Goal: Task Accomplishment & Management: Use online tool/utility

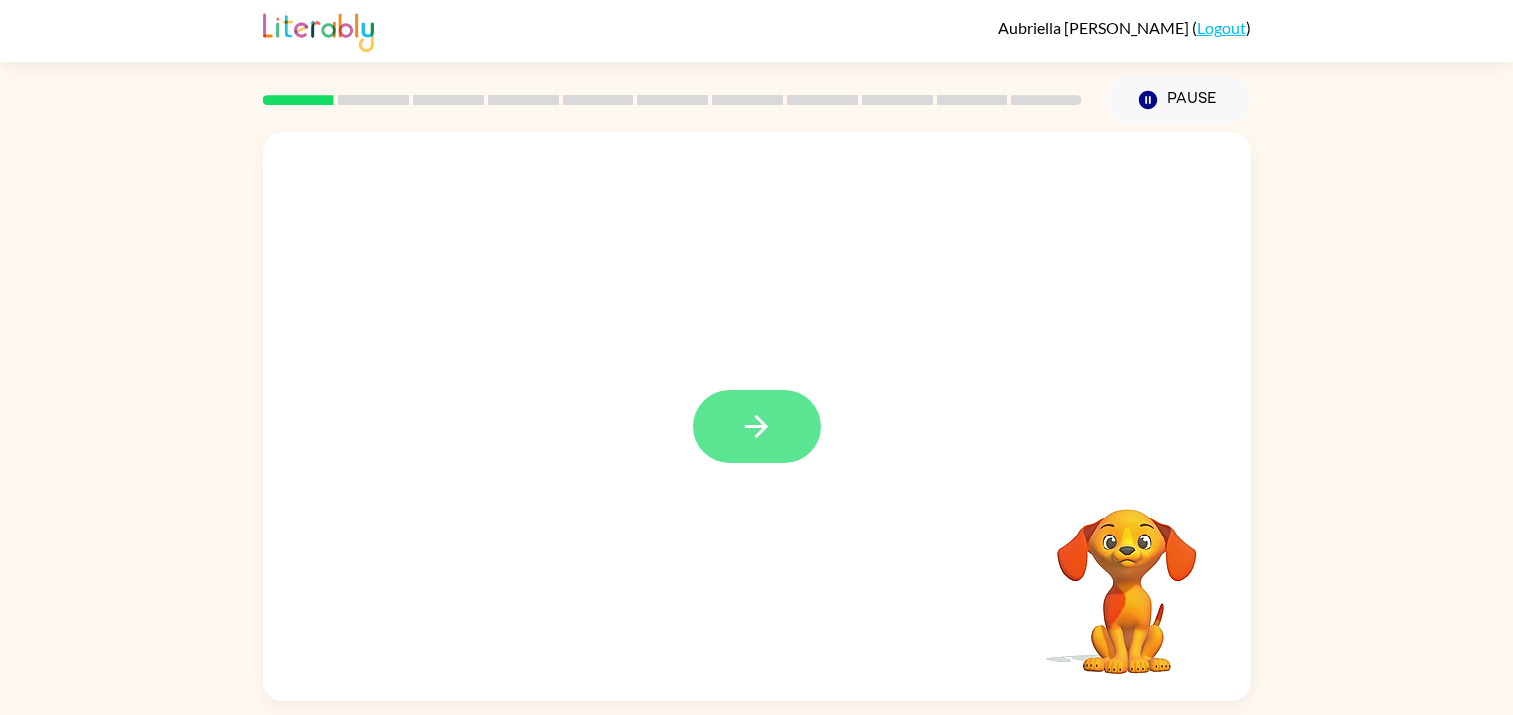
click at [752, 410] on icon "button" at bounding box center [756, 426] width 35 height 35
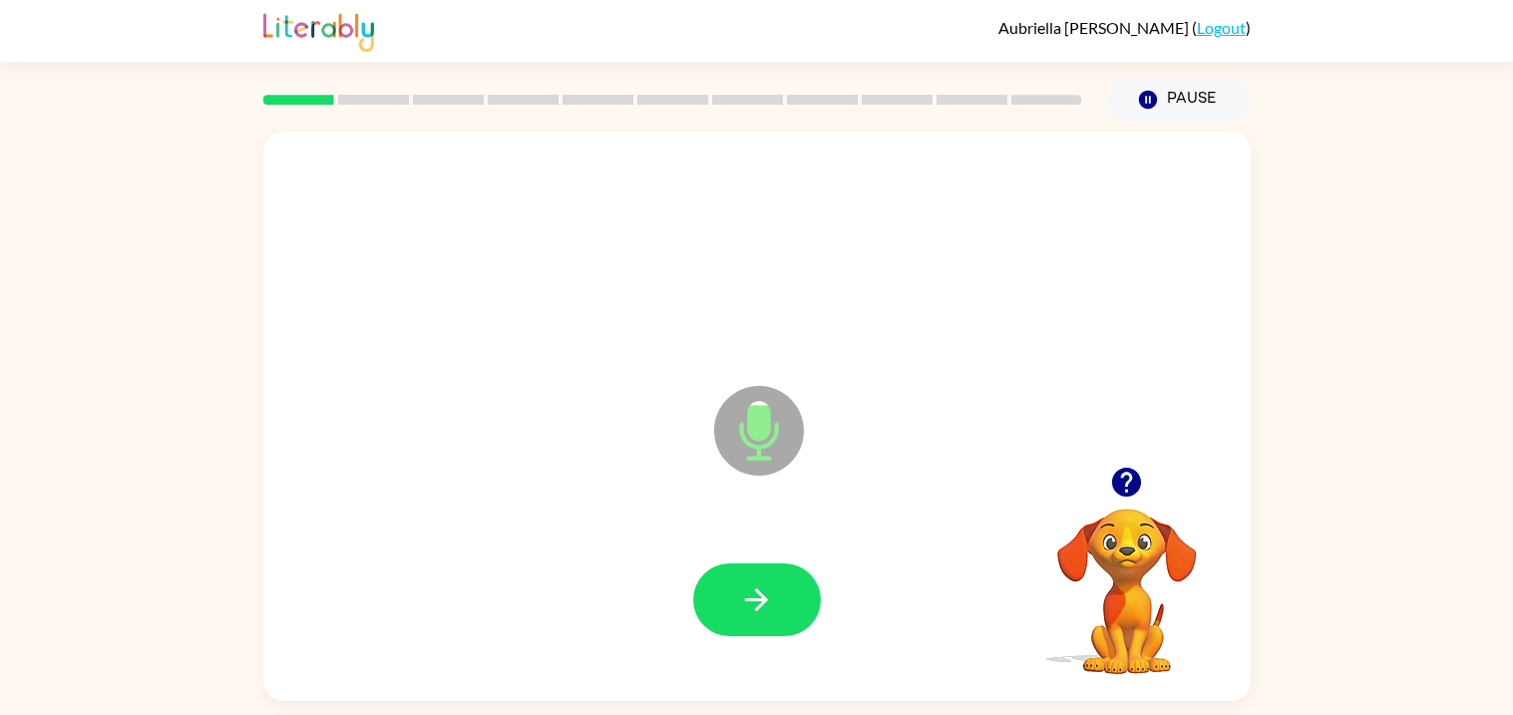
click at [753, 412] on icon "Microphone The Microphone is here when it is your turn to talk" at bounding box center [858, 456] width 299 height 150
drag, startPoint x: 753, startPoint y: 412, endPoint x: 854, endPoint y: 750, distance: 352.8
click at [854, 714] on html "[PERSON_NAME] ( Logout ) Pause Pause Microphone The Microphone is here when it …" at bounding box center [756, 357] width 1513 height 715
click at [774, 619] on button "button" at bounding box center [757, 600] width 128 height 73
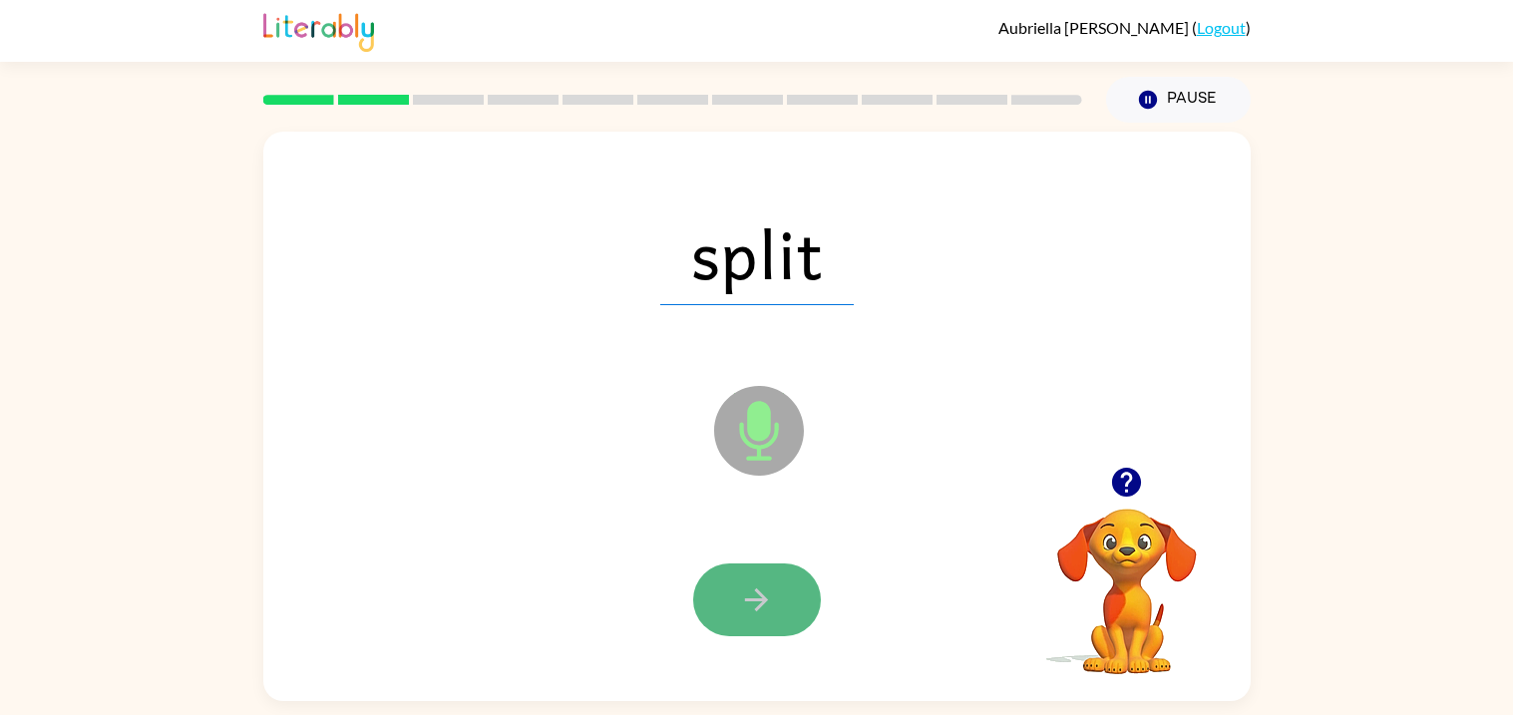
click at [765, 601] on icon "button" at bounding box center [756, 600] width 23 height 23
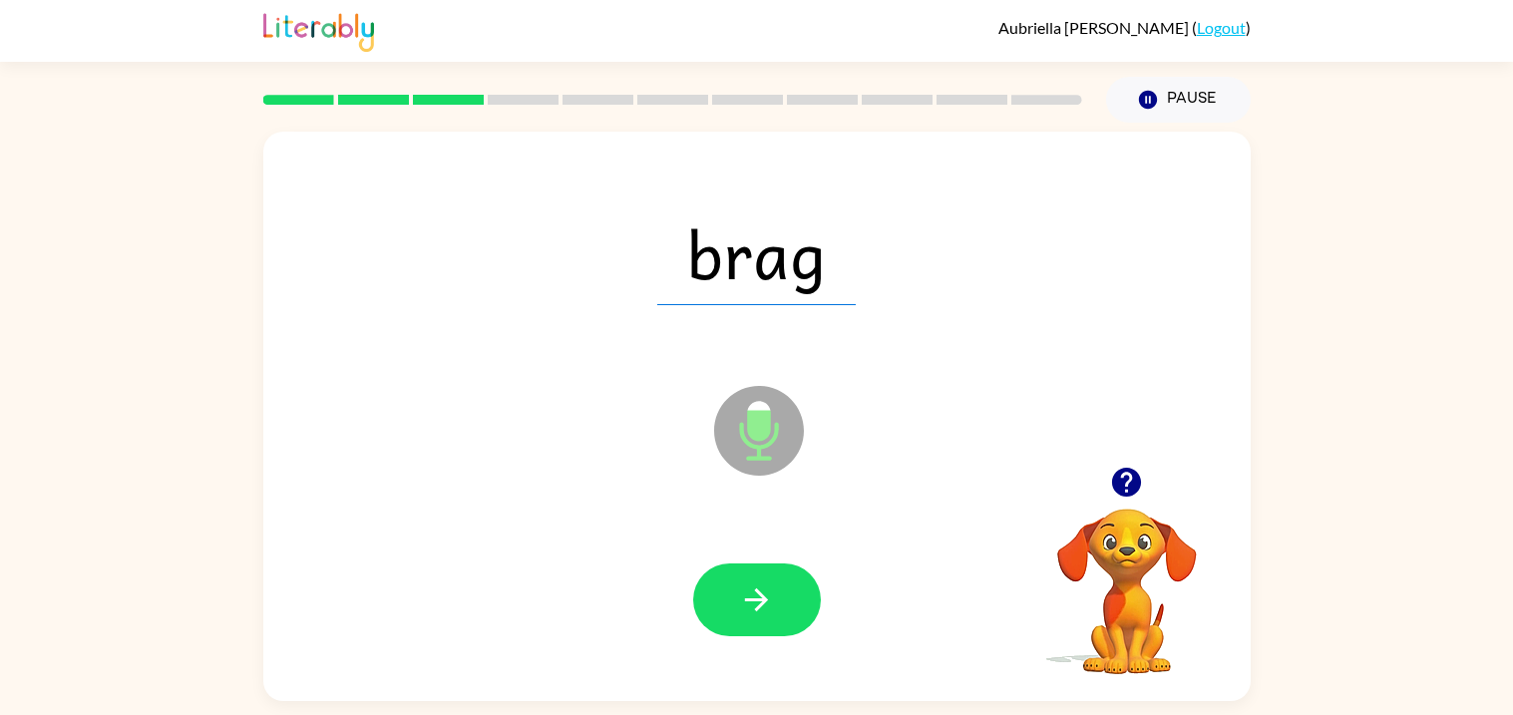
click at [765, 601] on icon "button" at bounding box center [756, 600] width 23 height 23
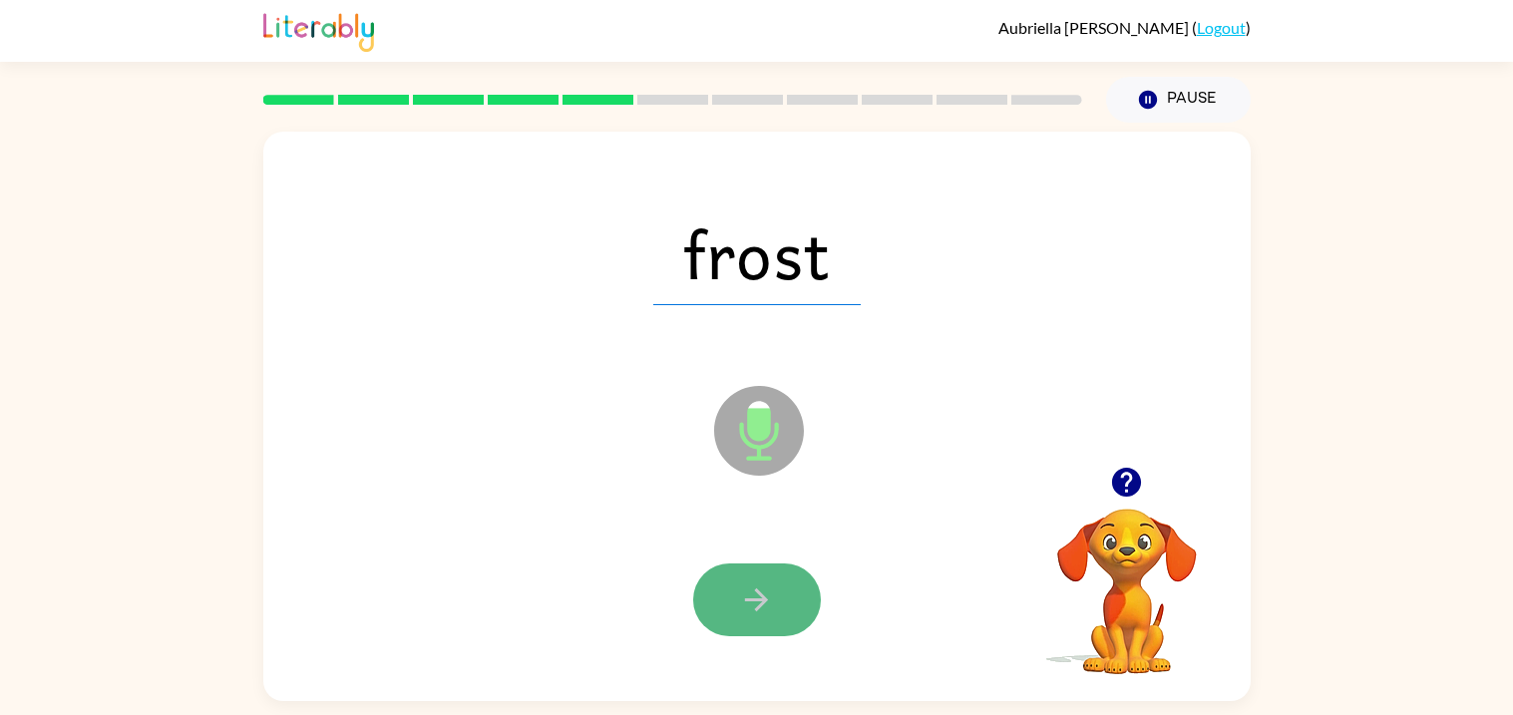
click at [743, 616] on icon "button" at bounding box center [756, 600] width 35 height 35
click at [745, 585] on icon "button" at bounding box center [756, 600] width 35 height 35
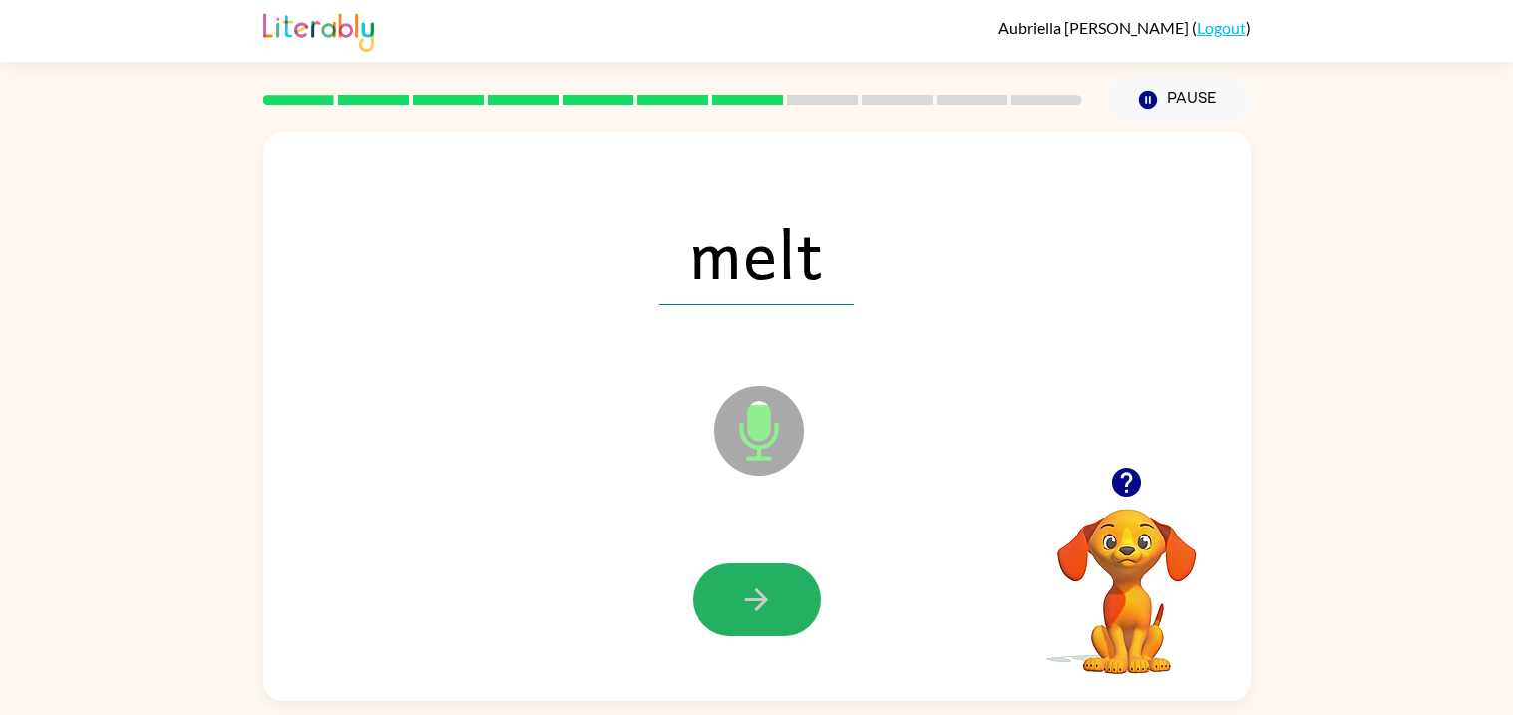
click at [745, 585] on icon "button" at bounding box center [756, 600] width 35 height 35
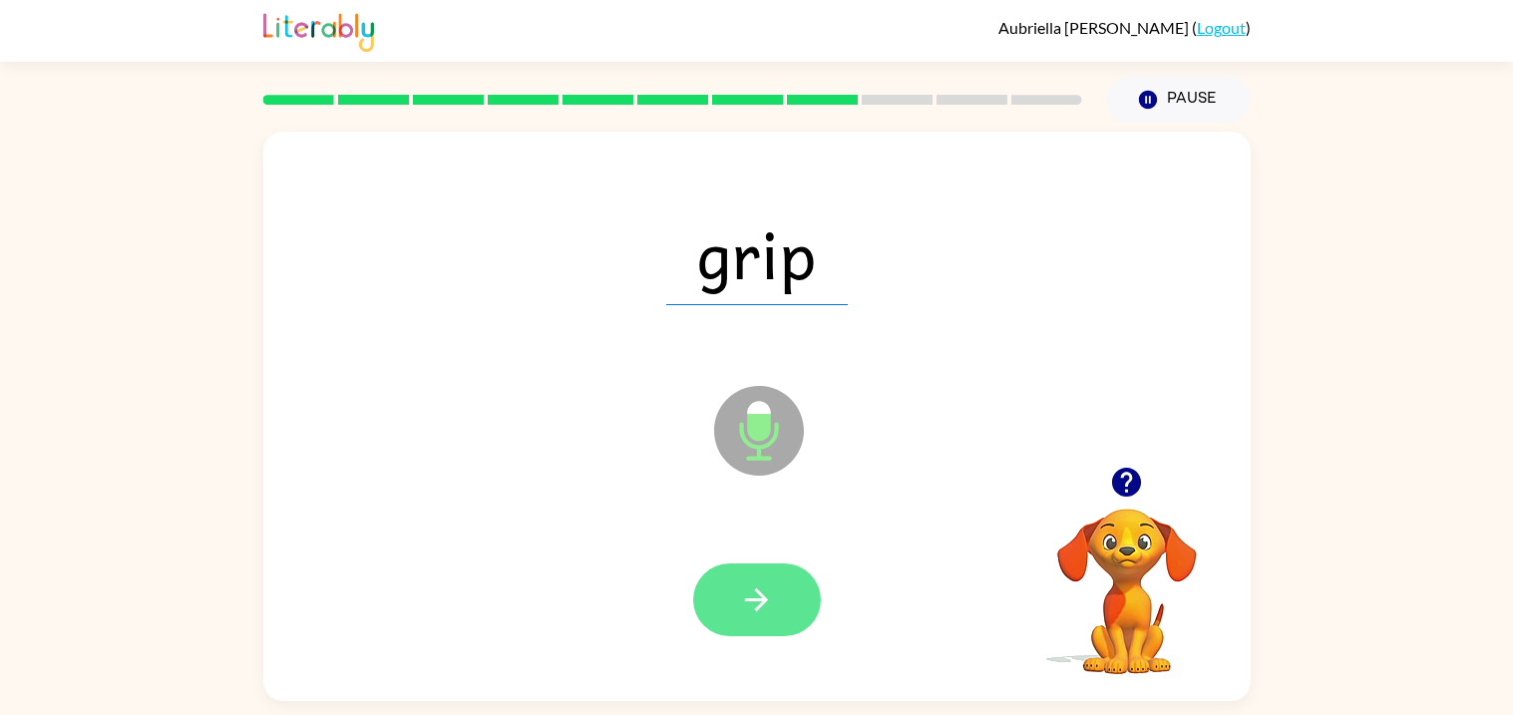
click at [745, 592] on icon "button" at bounding box center [756, 600] width 35 height 35
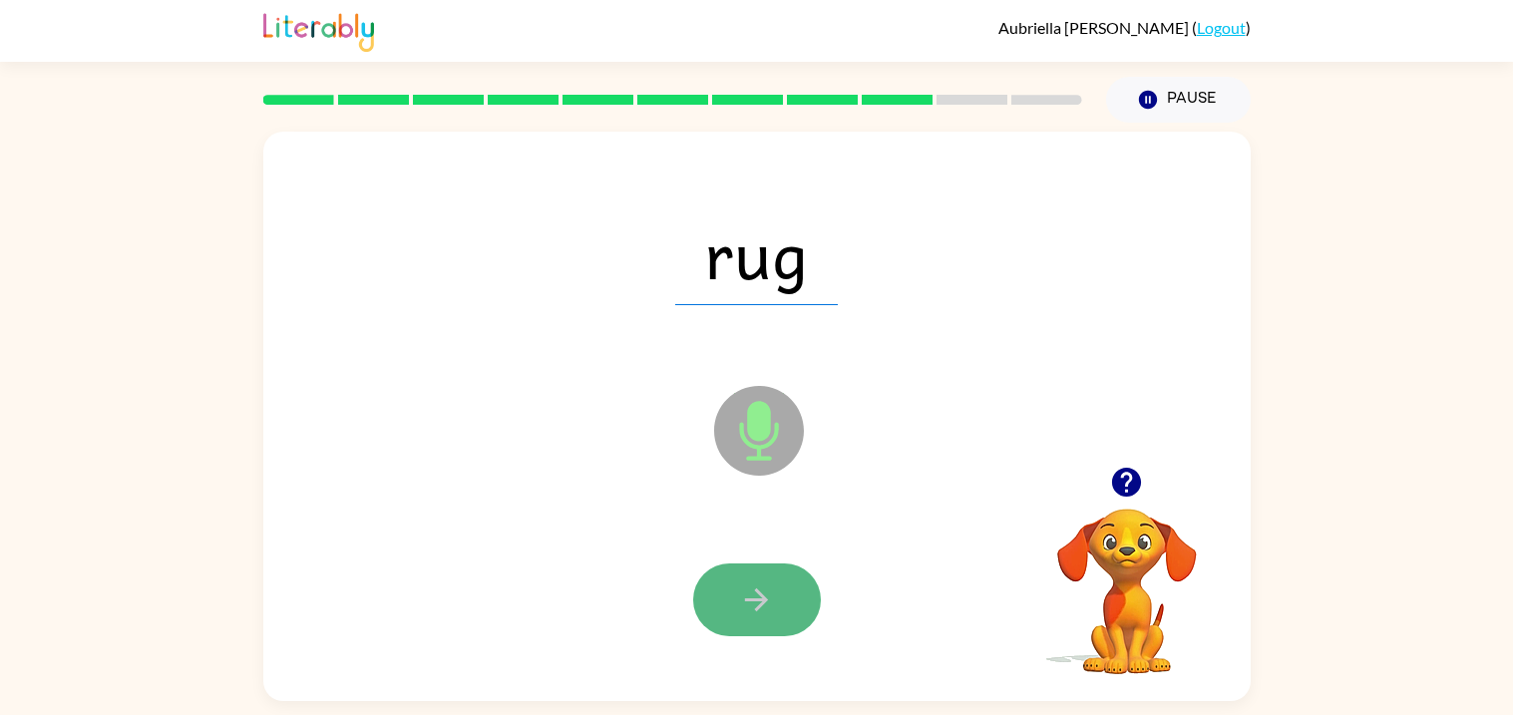
click at [753, 597] on icon "button" at bounding box center [756, 600] width 35 height 35
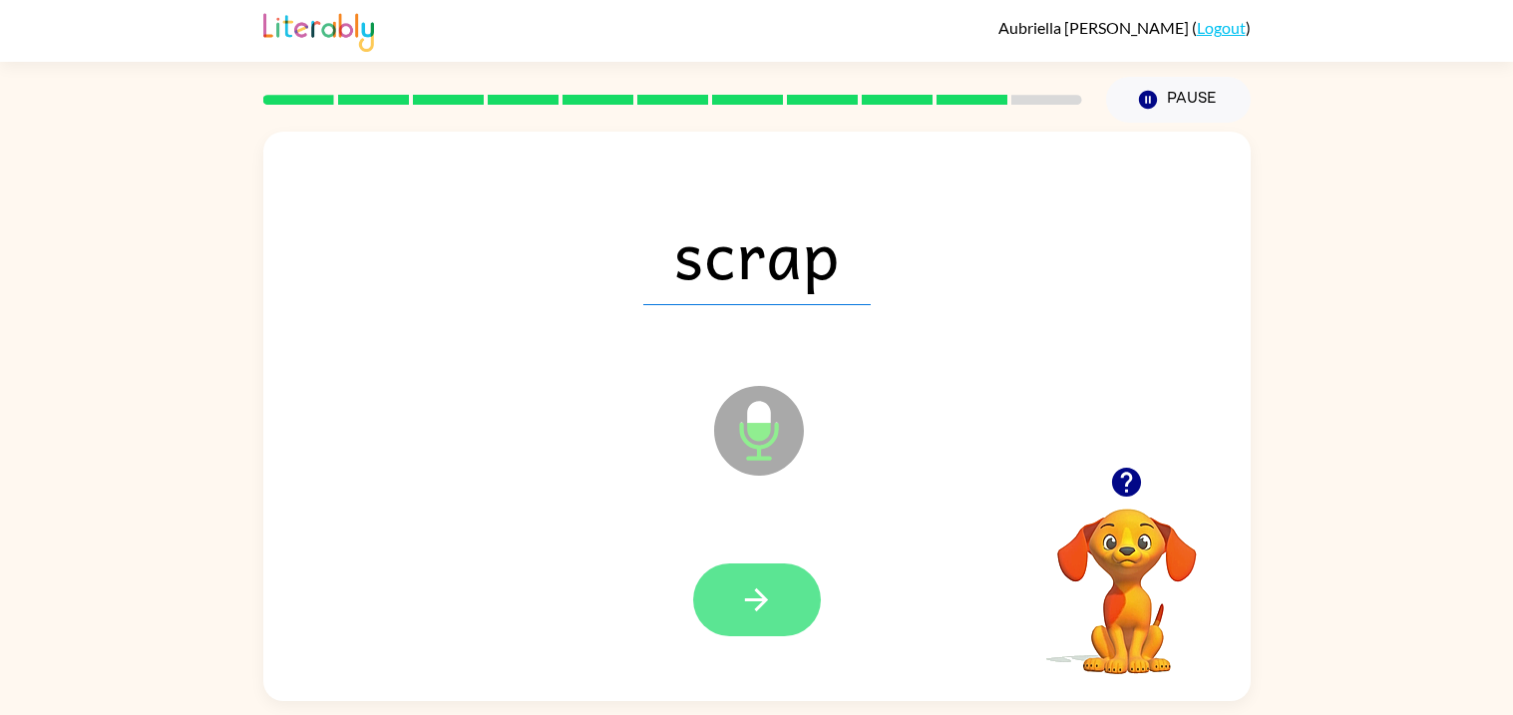
click at [750, 593] on icon "button" at bounding box center [756, 600] width 35 height 35
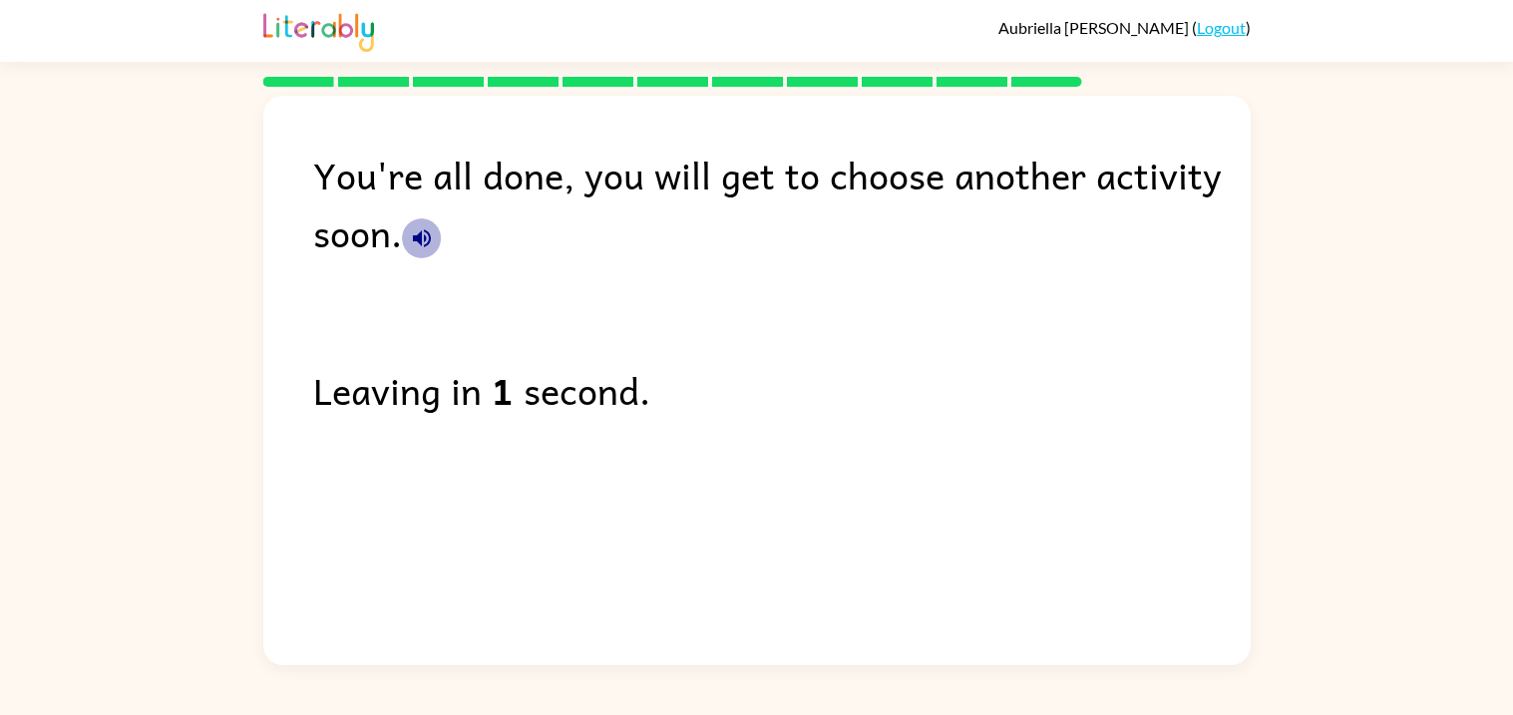
click at [422, 241] on icon "button" at bounding box center [422, 238] width 24 height 24
